Goal: Obtain resource: Download file/media

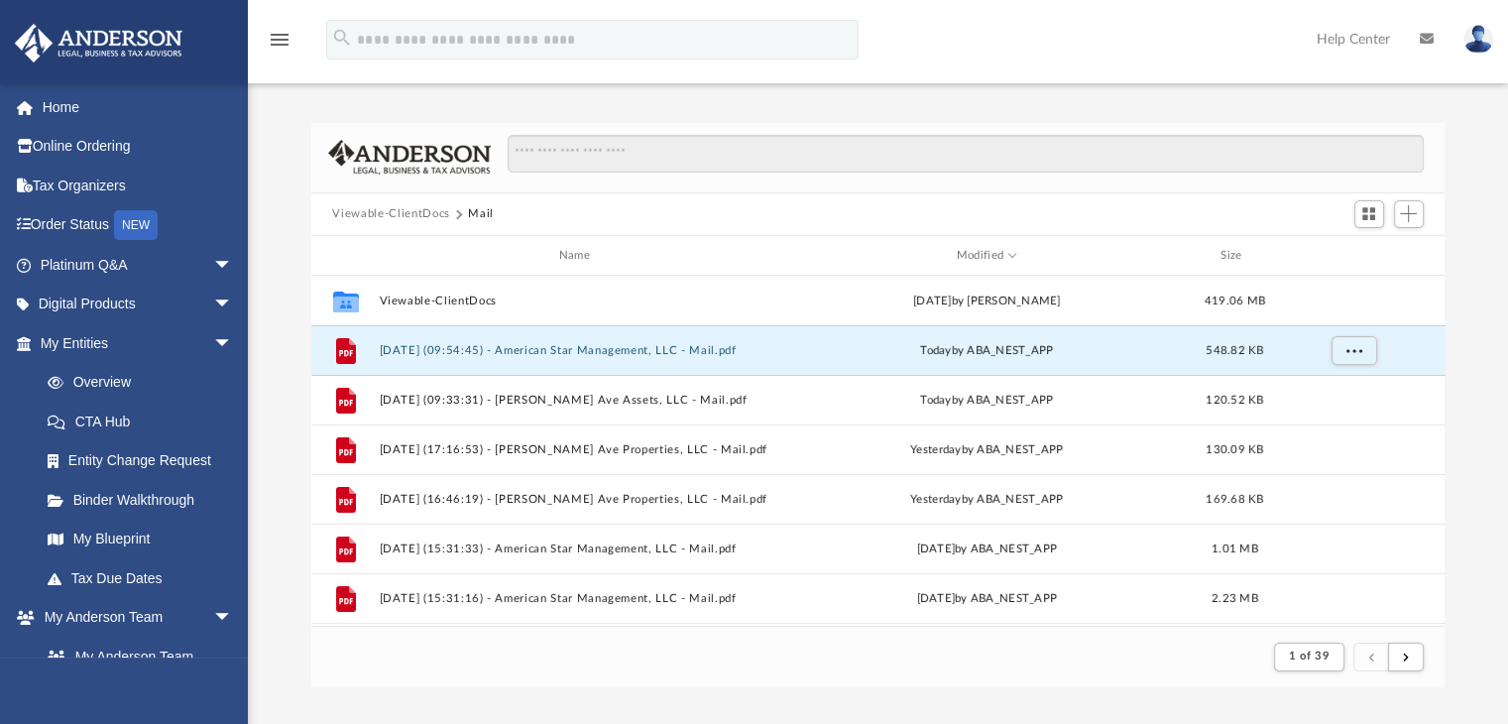
scroll to position [374, 1119]
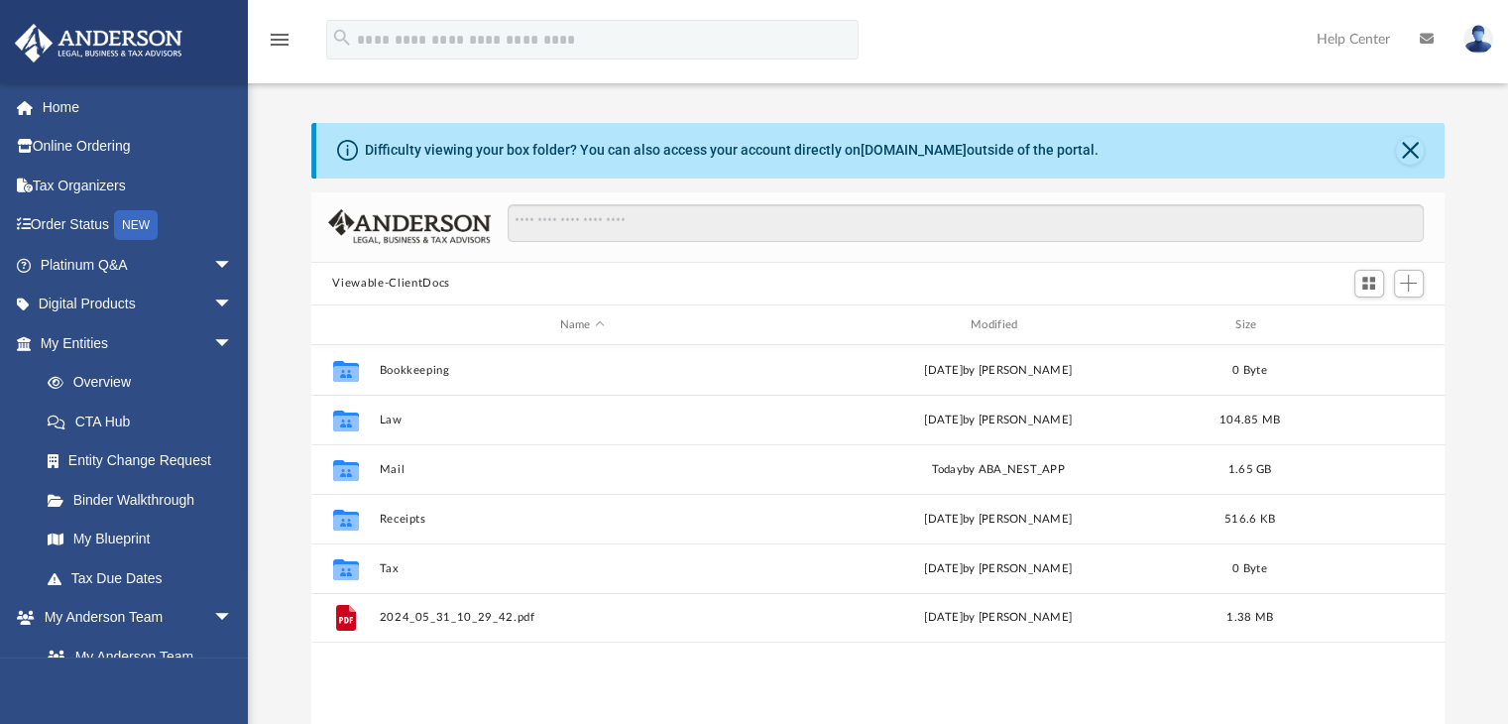
scroll to position [435, 1119]
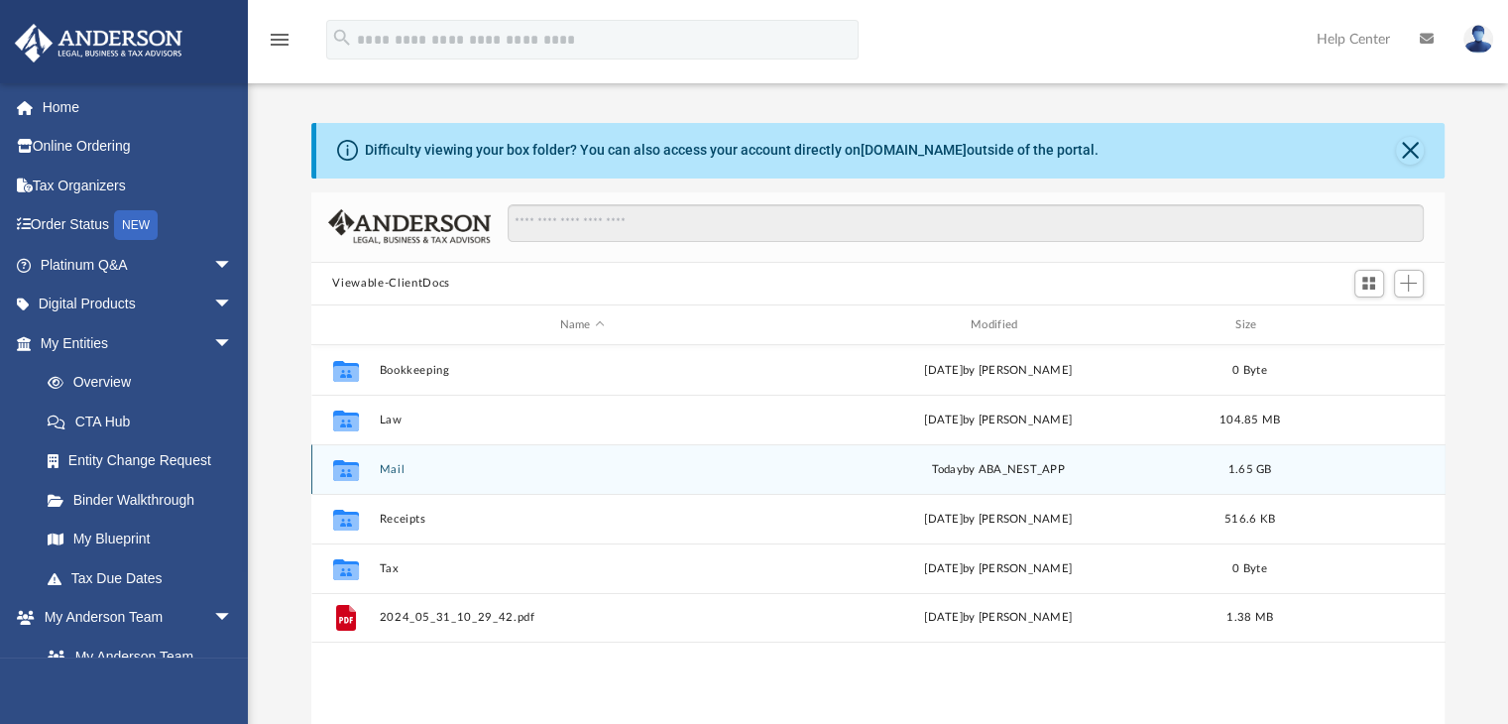
click at [977, 466] on div "today by ABA_NEST_APP" at bounding box center [997, 470] width 407 height 18
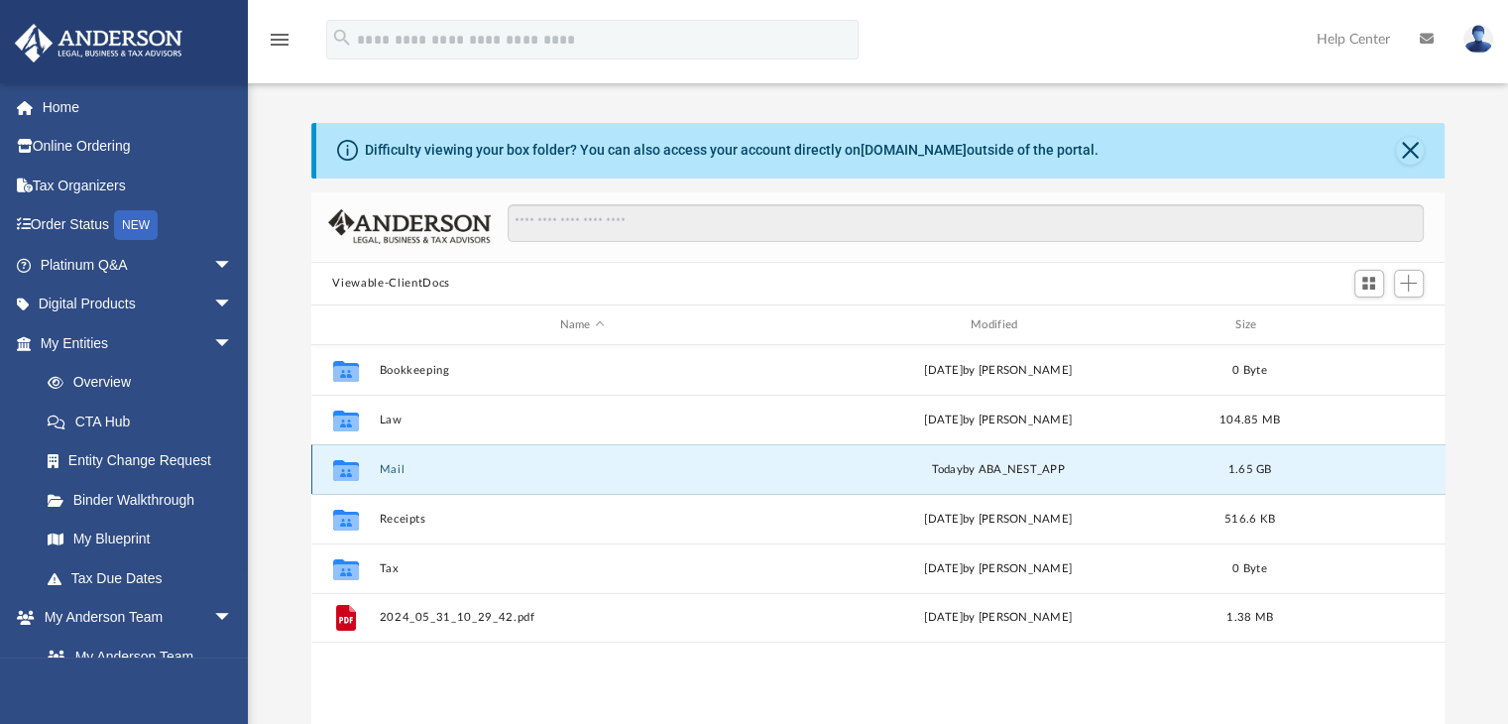
click at [383, 466] on button "Mail" at bounding box center [582, 469] width 407 height 13
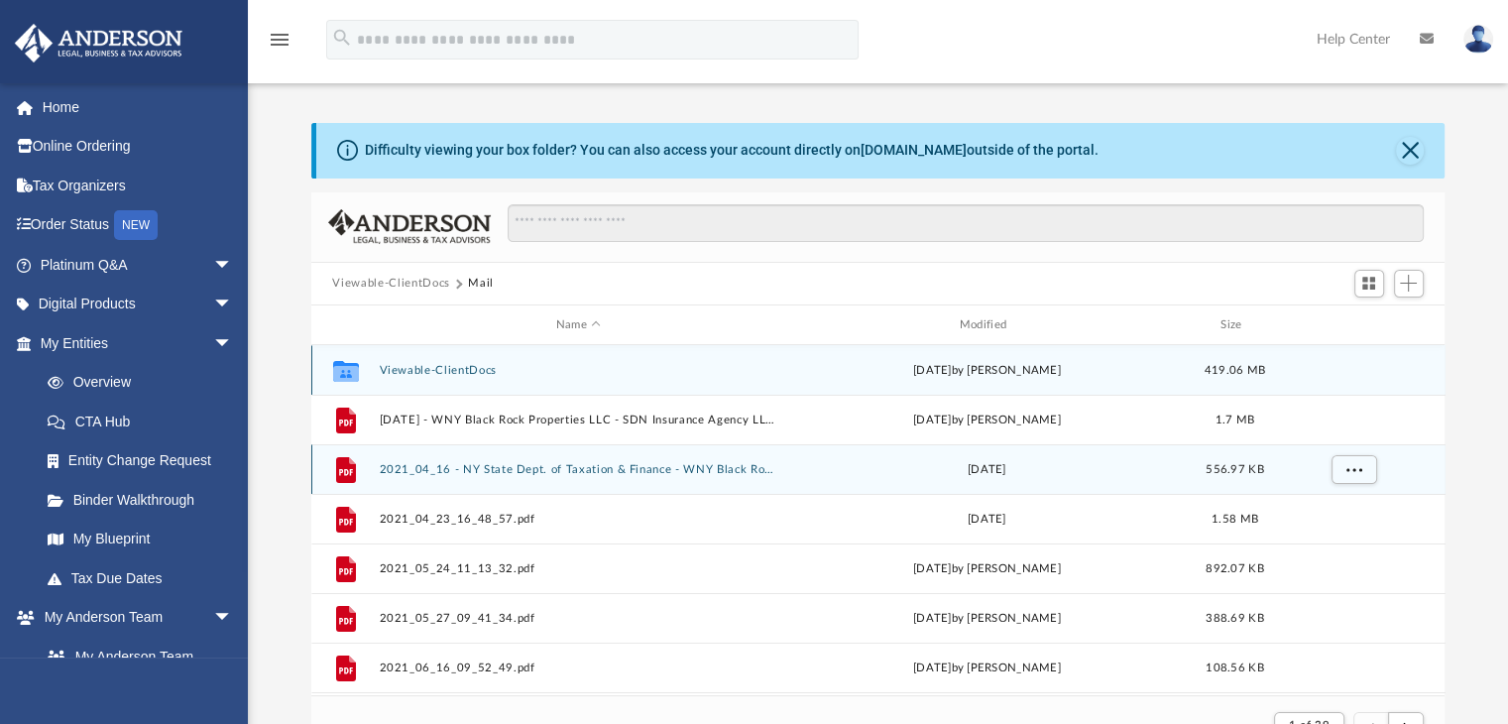
scroll to position [374, 1119]
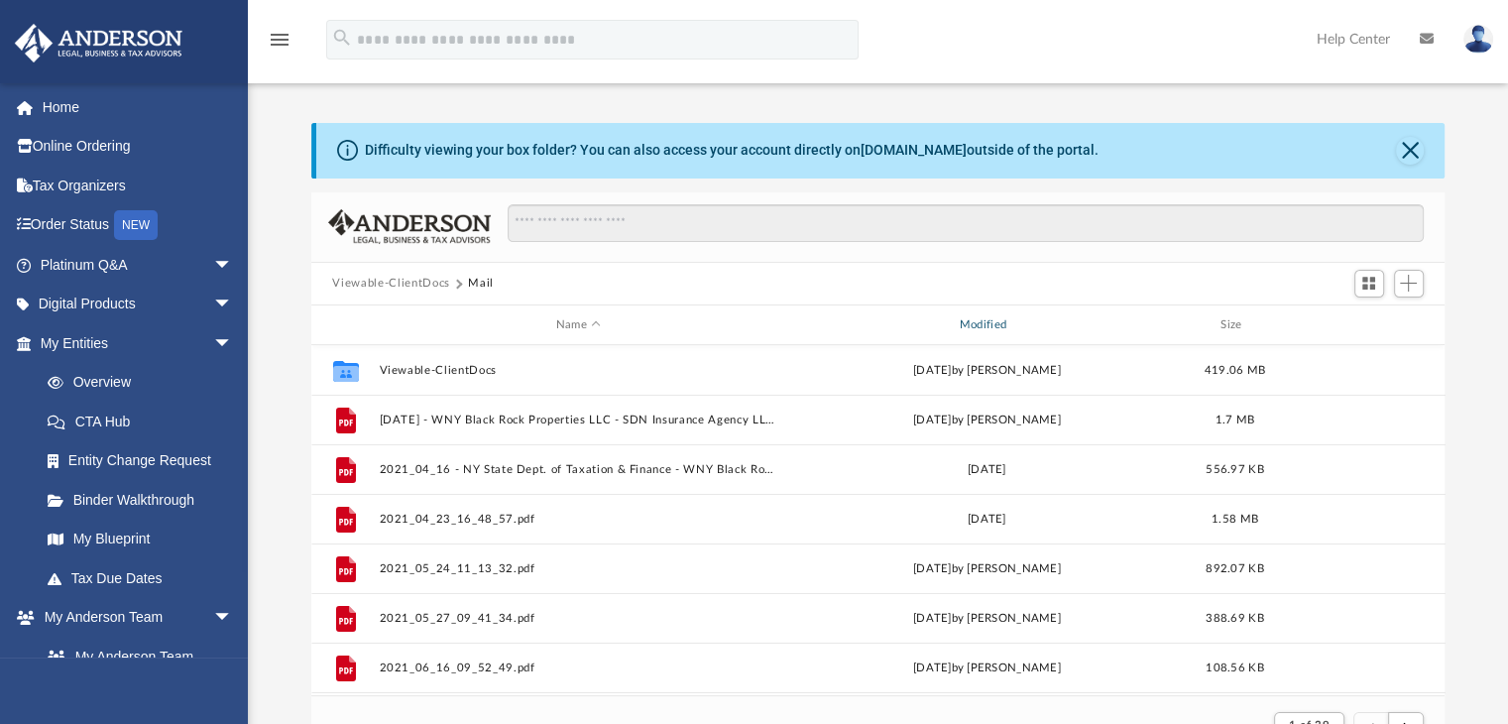
click at [996, 322] on div "Modified" at bounding box center [986, 325] width 400 height 18
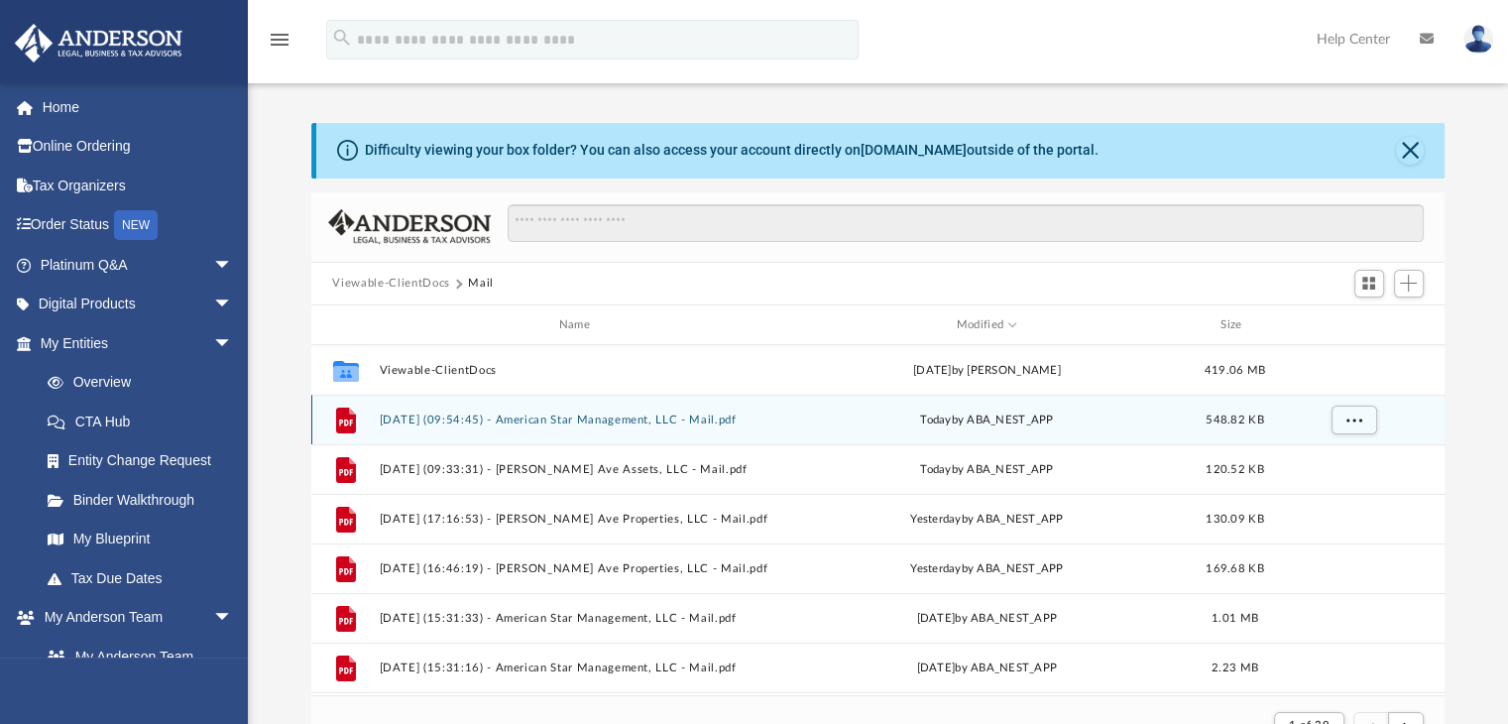
click at [488, 420] on button "[DATE] (09:54:45) - American Star Management, LLC - Mail.pdf" at bounding box center [579, 420] width 400 height 13
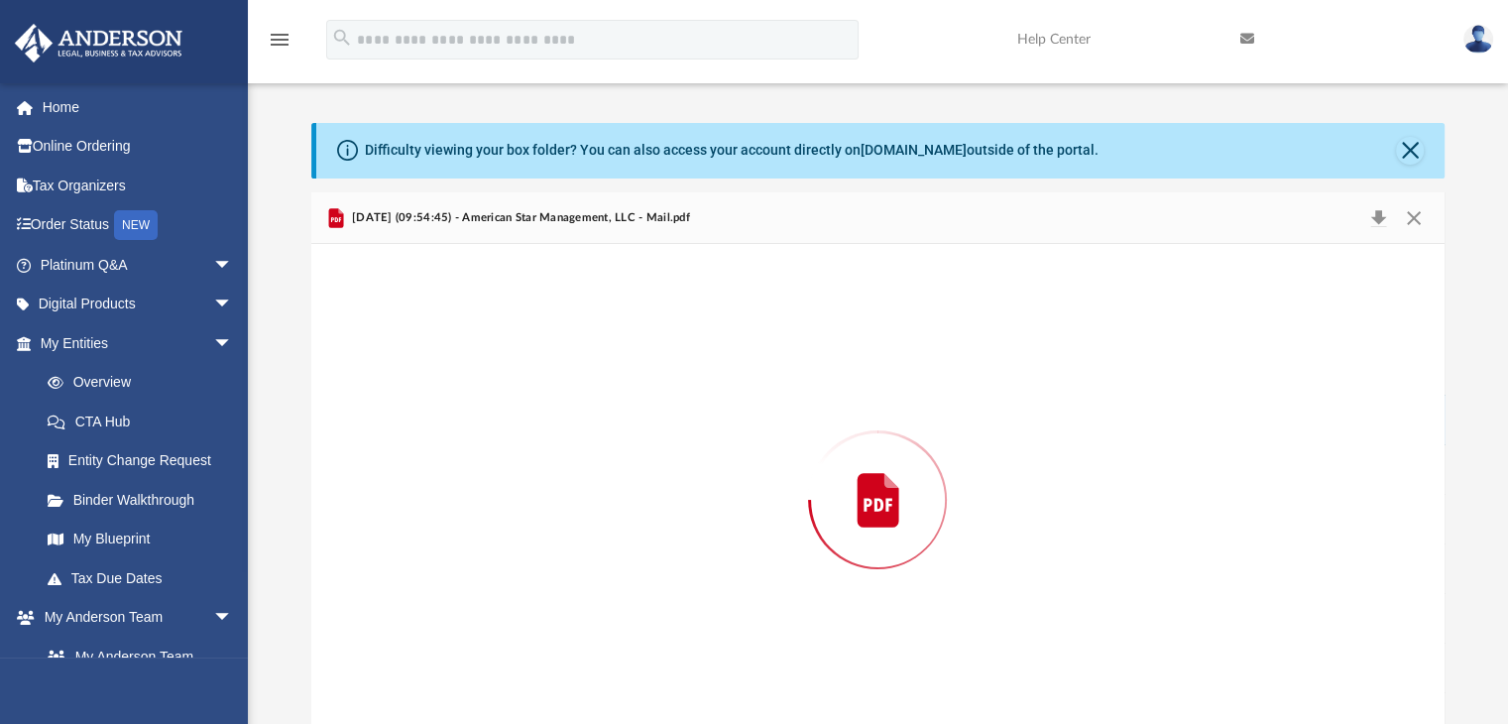
scroll to position [32, 0]
